Goal: Navigation & Orientation: Find specific page/section

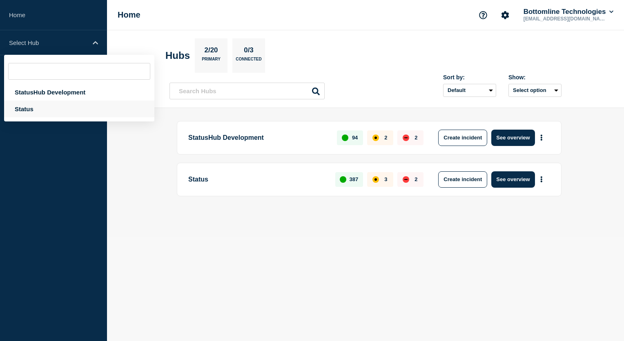
click at [67, 116] on div "Status" at bounding box center [79, 109] width 150 height 17
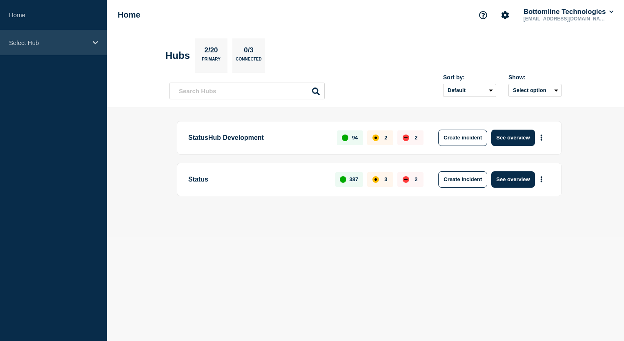
click at [89, 45] on div "Select Hub" at bounding box center [53, 42] width 107 height 25
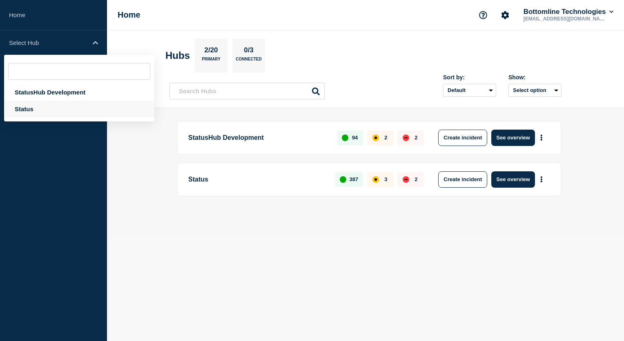
click at [51, 112] on div "Status" at bounding box center [79, 109] width 150 height 17
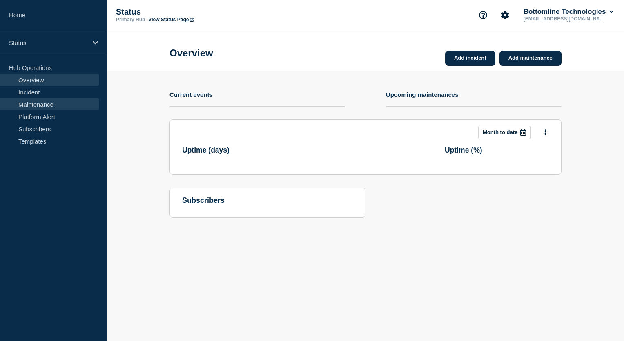
click at [56, 105] on link "Maintenance" at bounding box center [49, 104] width 99 height 12
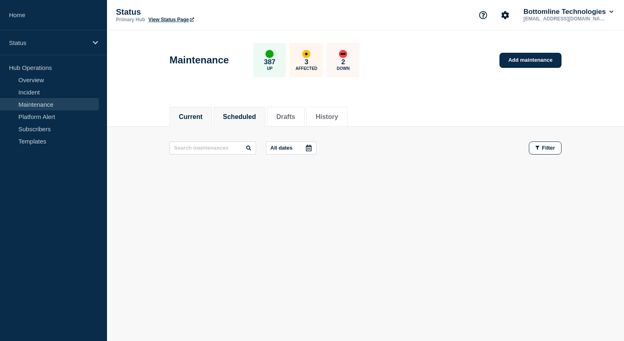
click at [250, 114] on button "Scheduled" at bounding box center [239, 116] width 33 height 7
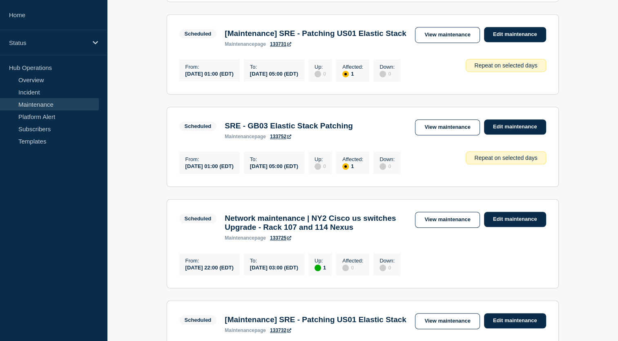
scroll to position [463, 0]
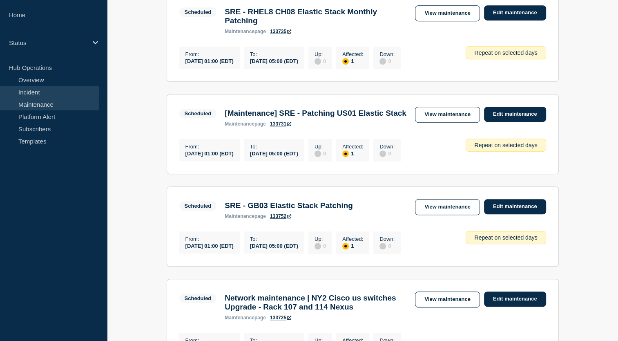
click at [54, 89] on link "Incident" at bounding box center [49, 92] width 99 height 12
